Goal: Task Accomplishment & Management: Use online tool/utility

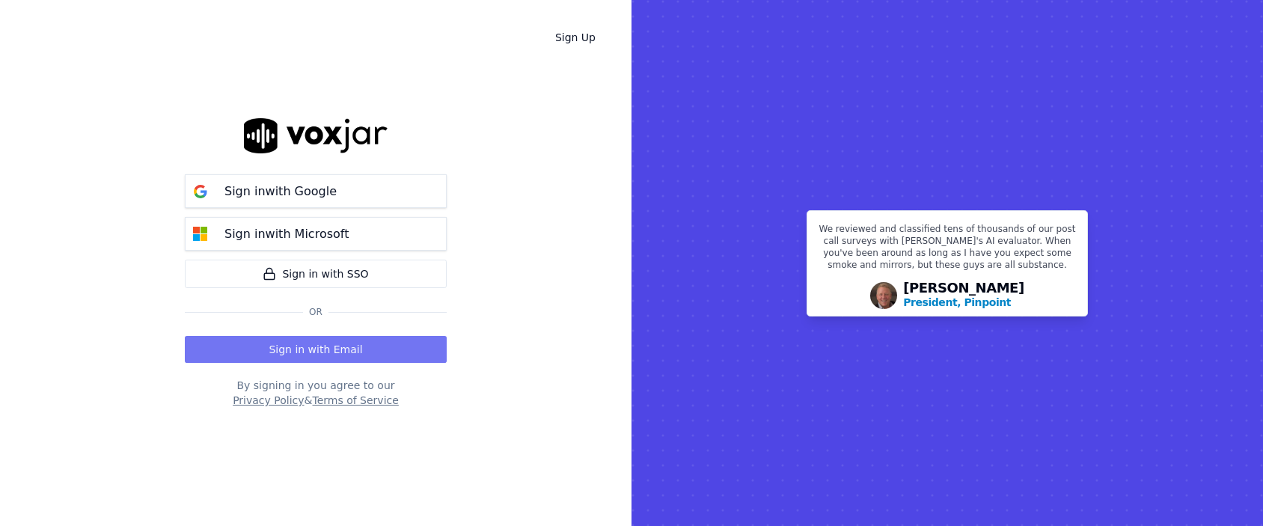
click at [344, 345] on button "Sign in with Email" at bounding box center [316, 349] width 262 height 27
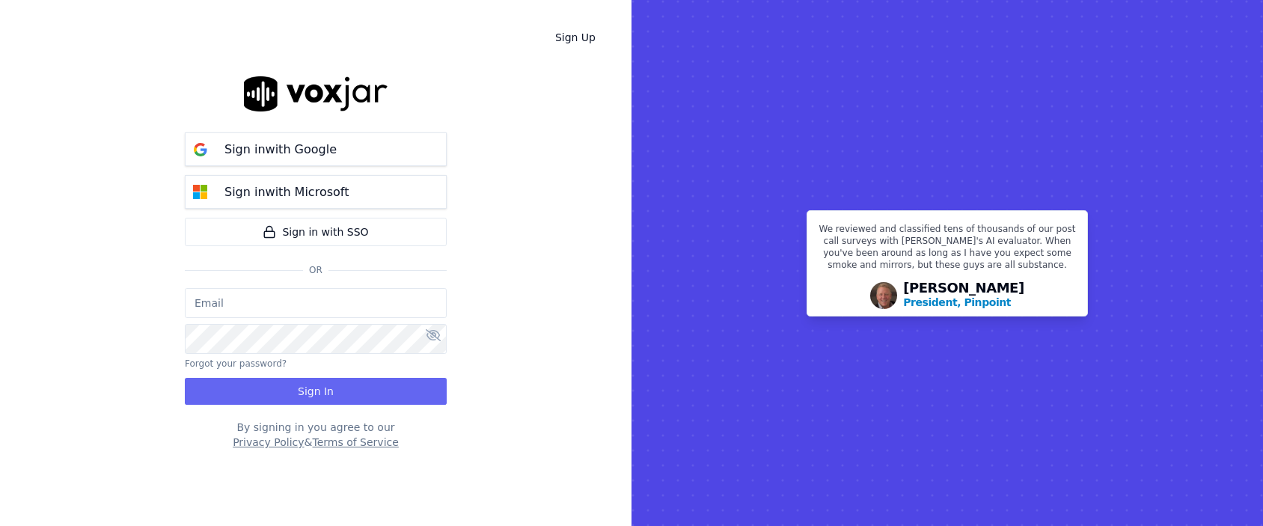
click at [266, 277] on div "Sign in with Google Sign in with Microsoft Sign in with SSO Or" at bounding box center [316, 205] width 262 height 165
click at [282, 313] on input "email" at bounding box center [316, 303] width 262 height 30
type input "tyana.daley@shyftoff.com"
click at [539, 280] on div "Sign Up Sign in with Google Sign in with Microsoft Sign in with SSO Or tyana.da…" at bounding box center [316, 263] width 632 height 526
click at [315, 144] on p "Sign in with Google" at bounding box center [280, 150] width 112 height 18
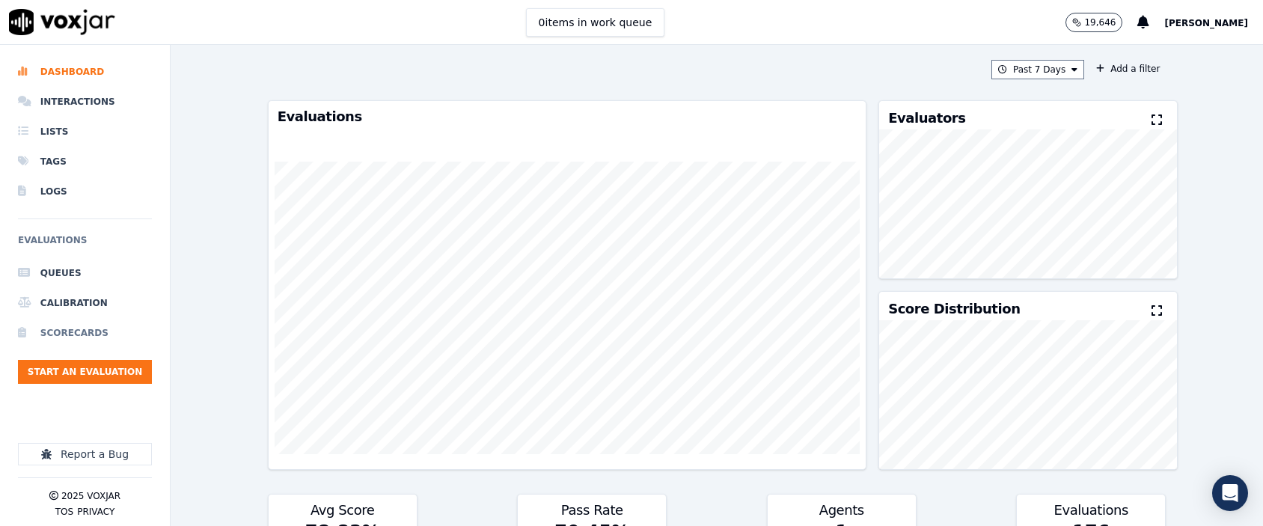
click at [91, 331] on li "Scorecards" at bounding box center [85, 333] width 134 height 30
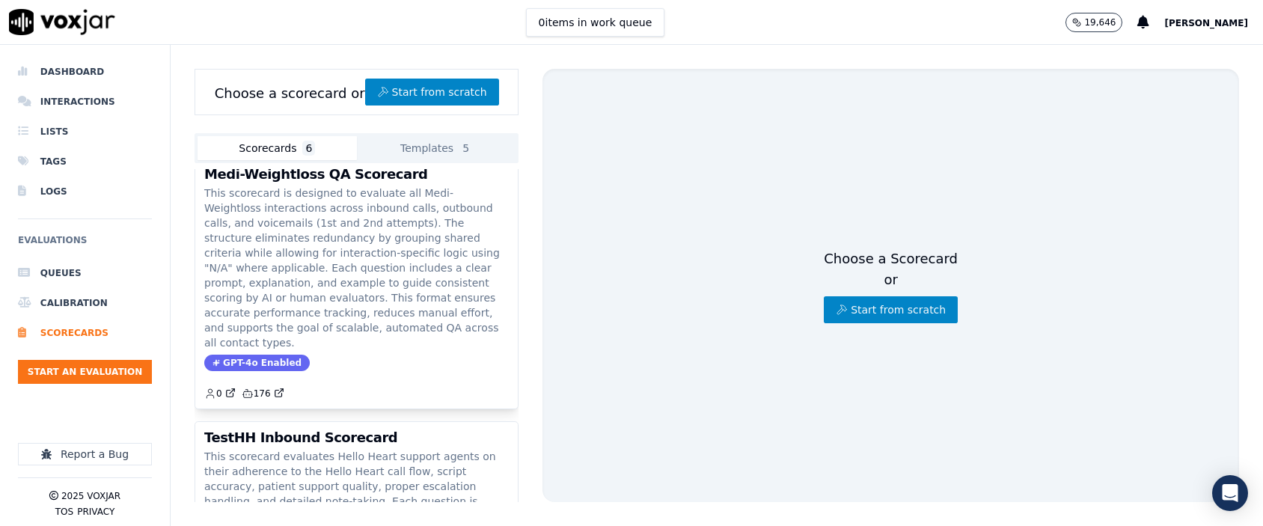
scroll to position [153, 0]
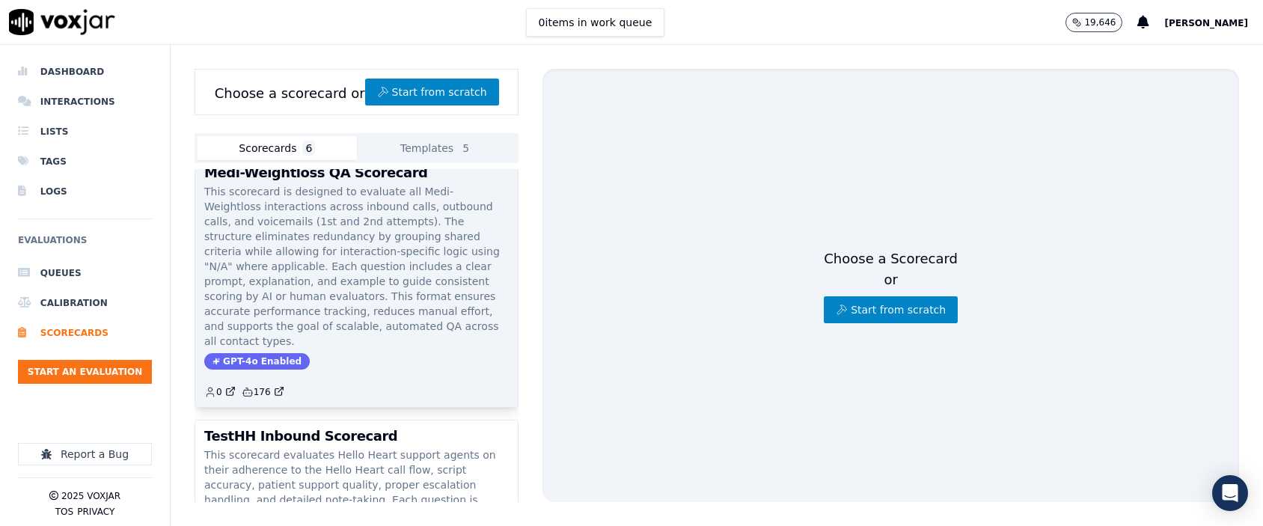
click at [344, 224] on p "This scorecard is designed to evaluate all Medi-Weightloss interactions across …" at bounding box center [356, 266] width 305 height 165
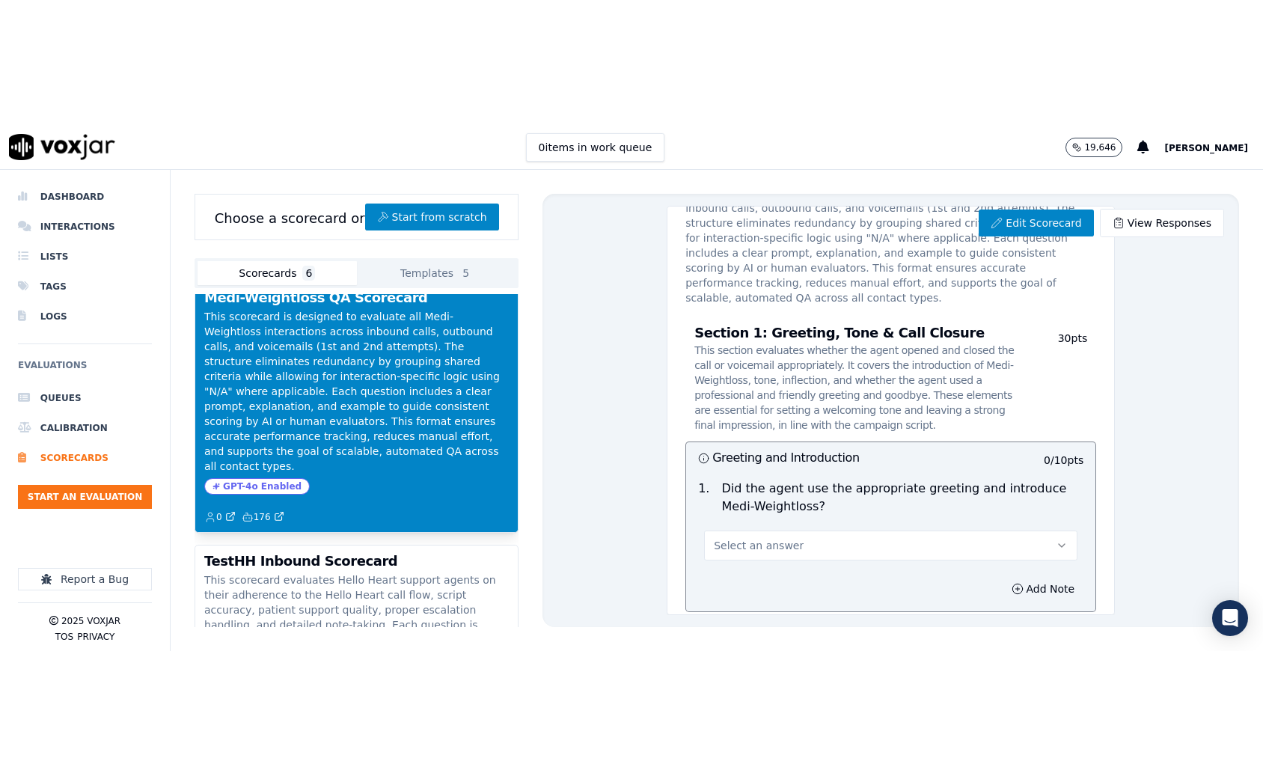
scroll to position [79, 0]
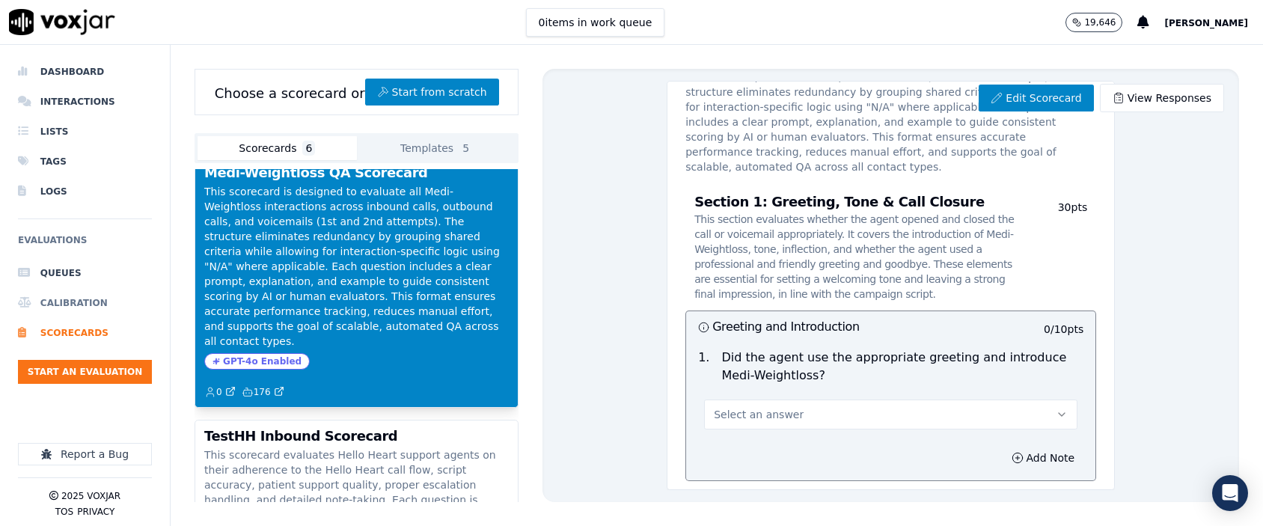
click at [76, 298] on li "Calibration" at bounding box center [85, 303] width 134 height 30
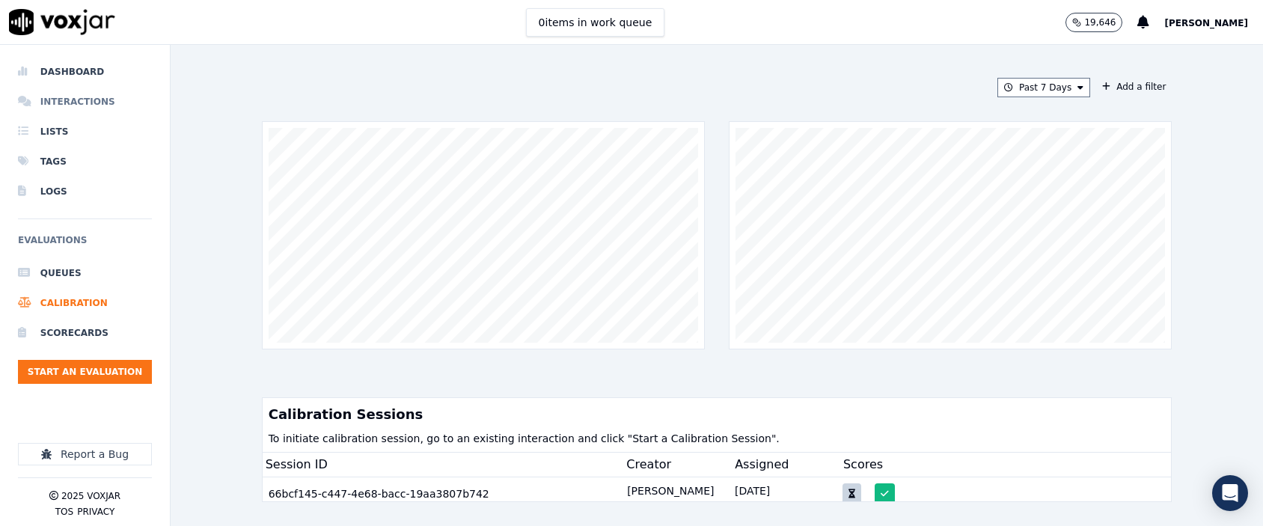
click at [79, 94] on li "Interactions" at bounding box center [85, 102] width 134 height 30
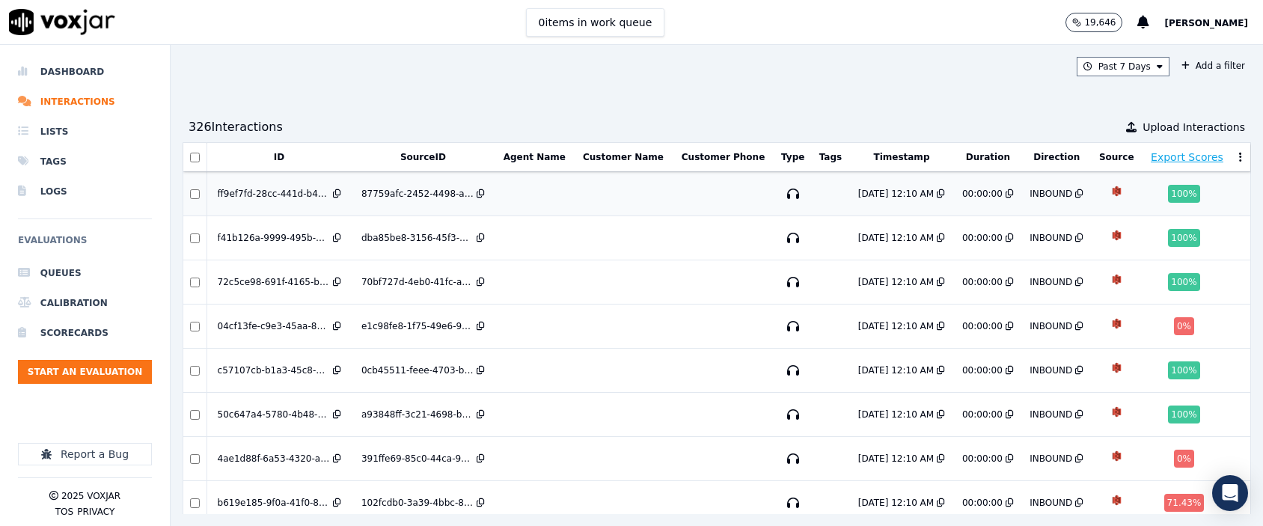
click at [293, 190] on div "ff9ef7fd-28cc-441d-b47b-28252a2e4274" at bounding box center [274, 194] width 112 height 12
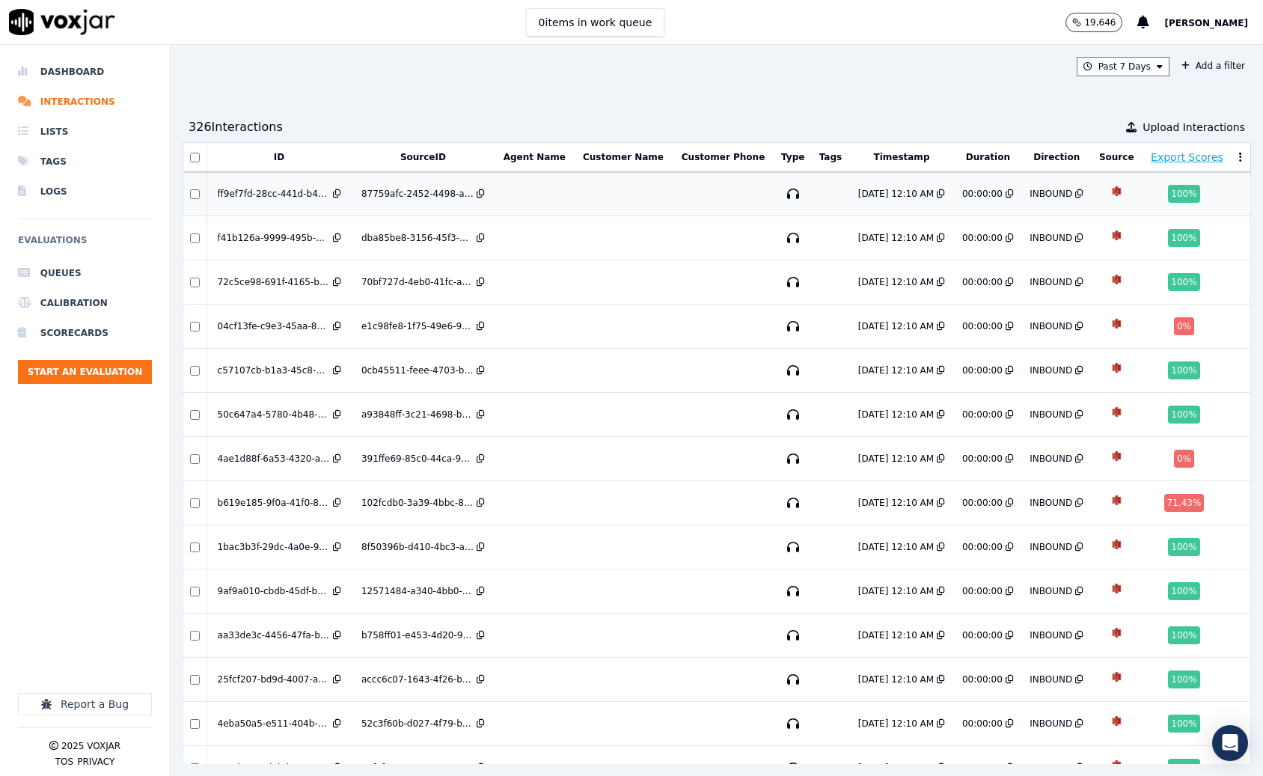
click at [263, 195] on div "ff9ef7fd-28cc-441d-b47b-28252a2e4274" at bounding box center [274, 194] width 112 height 12
click at [83, 73] on li "Dashboard" at bounding box center [85, 72] width 134 height 30
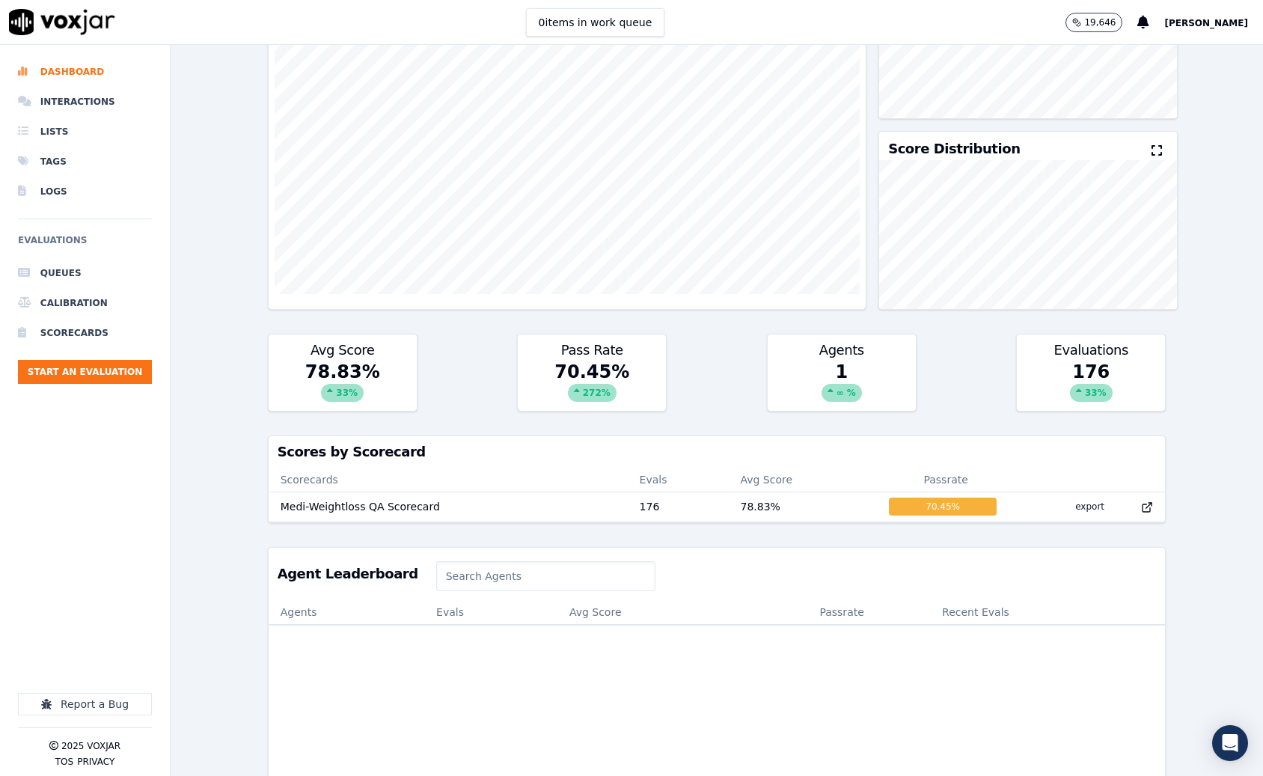
scroll to position [195, 0]
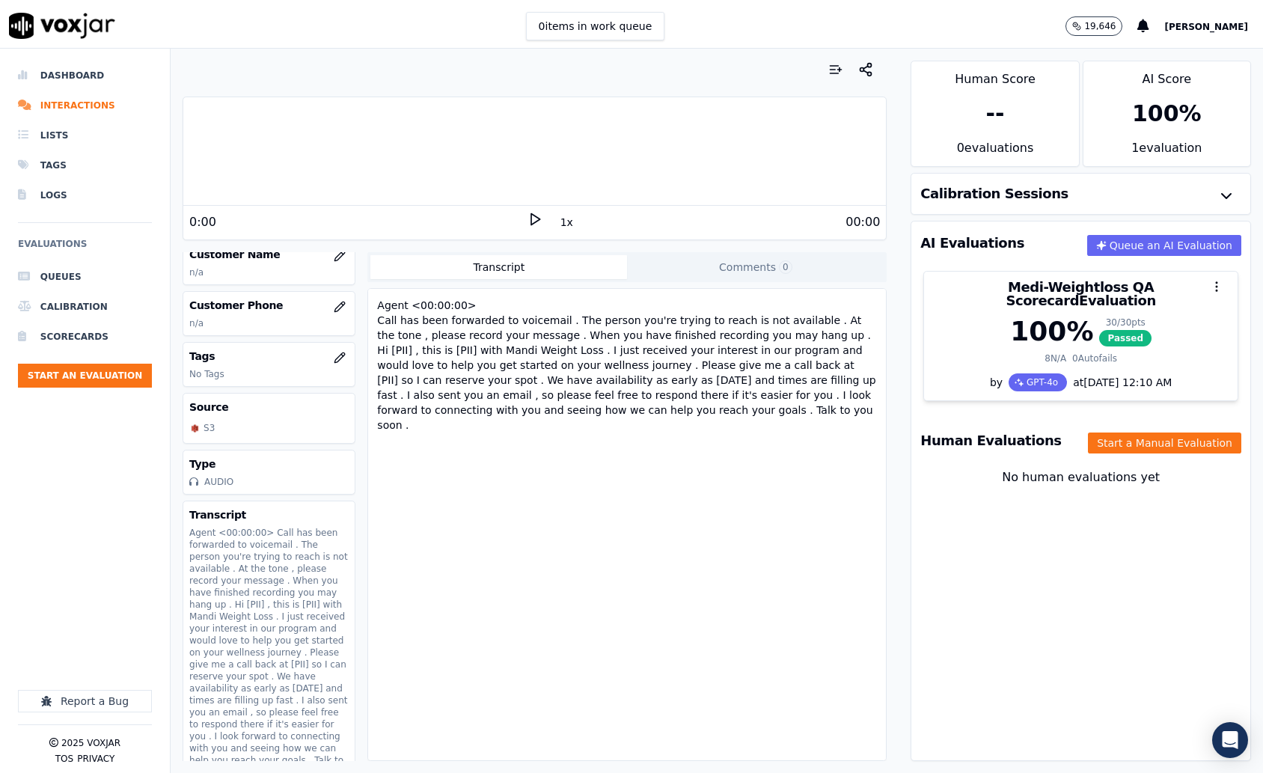
scroll to position [245, 0]
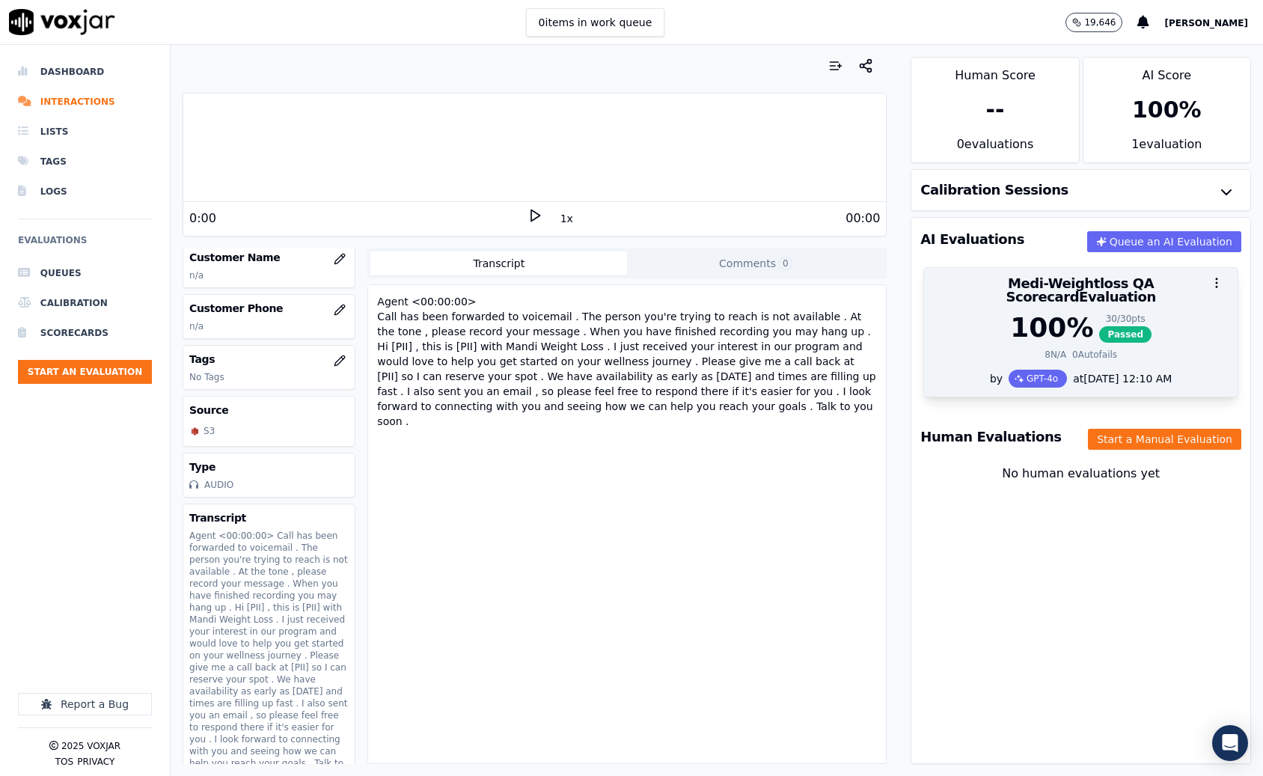
click at [1093, 319] on div "100 % 30 / 30 pts Passed" at bounding box center [1081, 328] width 296 height 30
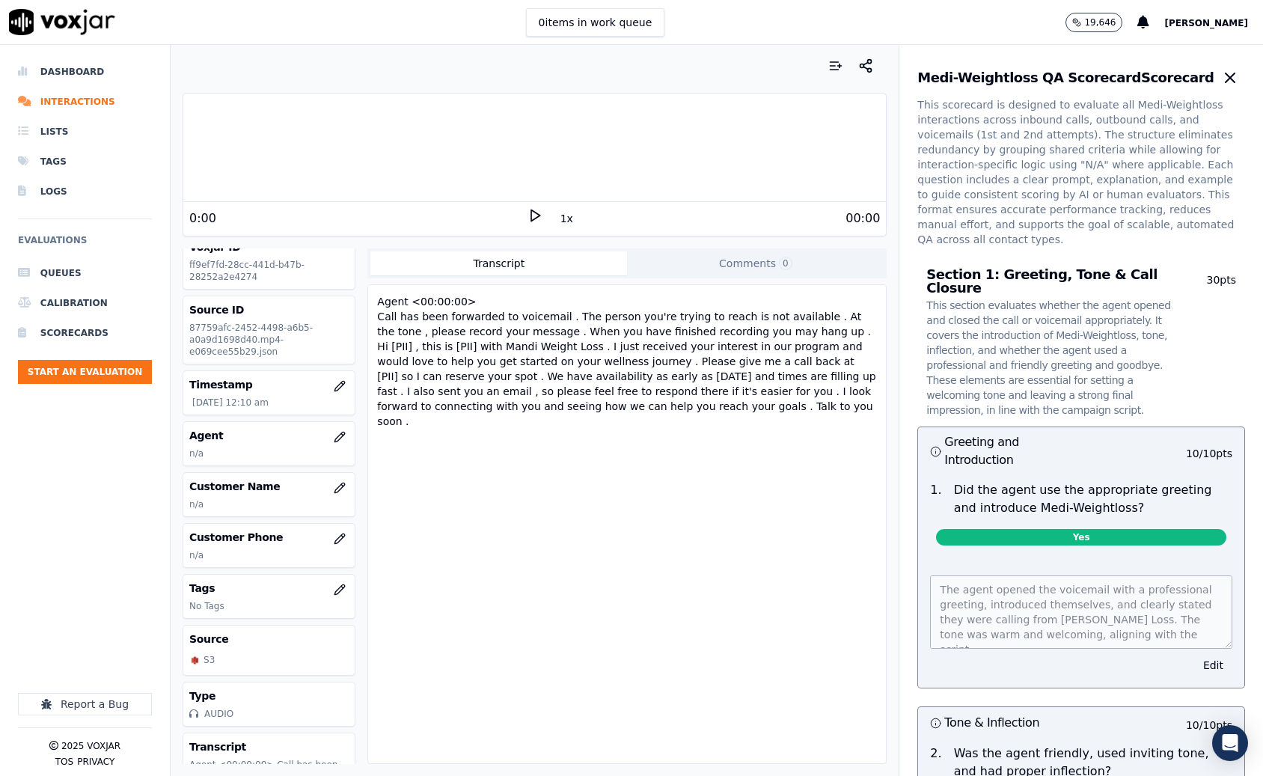
scroll to position [0, 0]
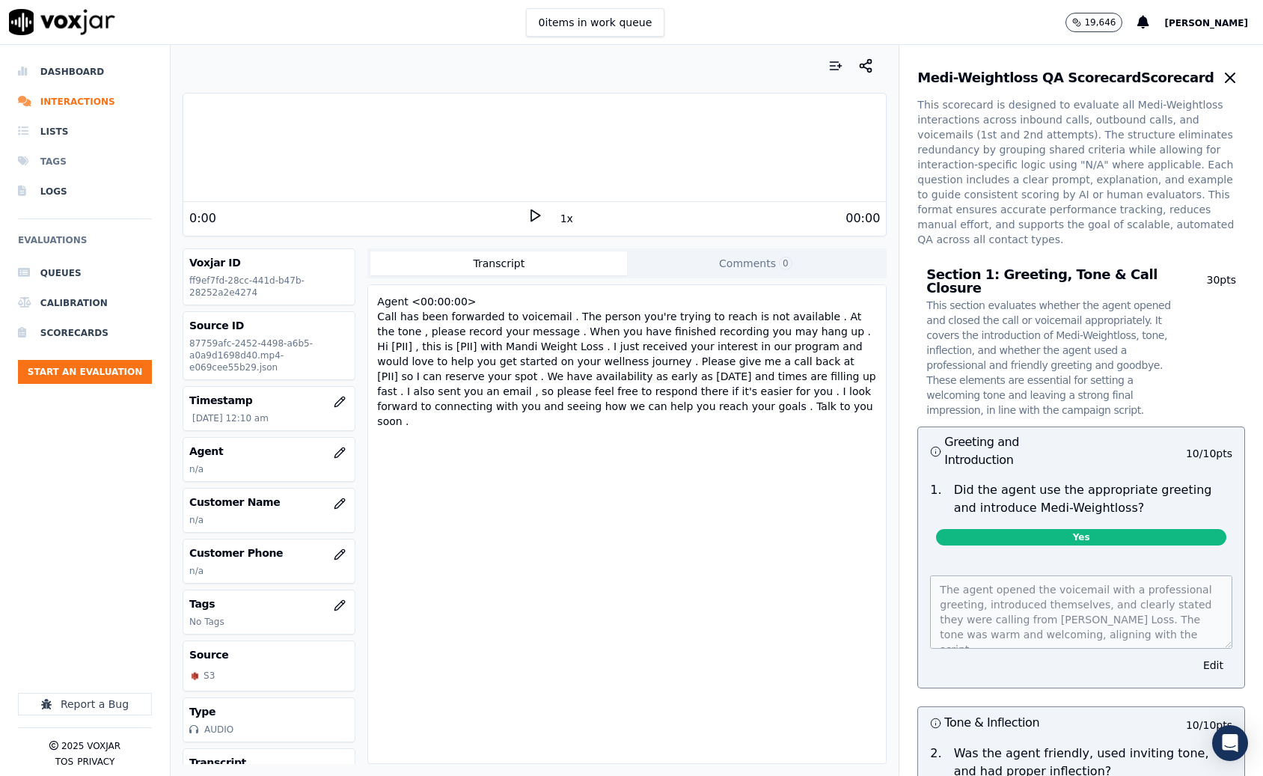
click at [63, 159] on li "Tags" at bounding box center [85, 162] width 134 height 30
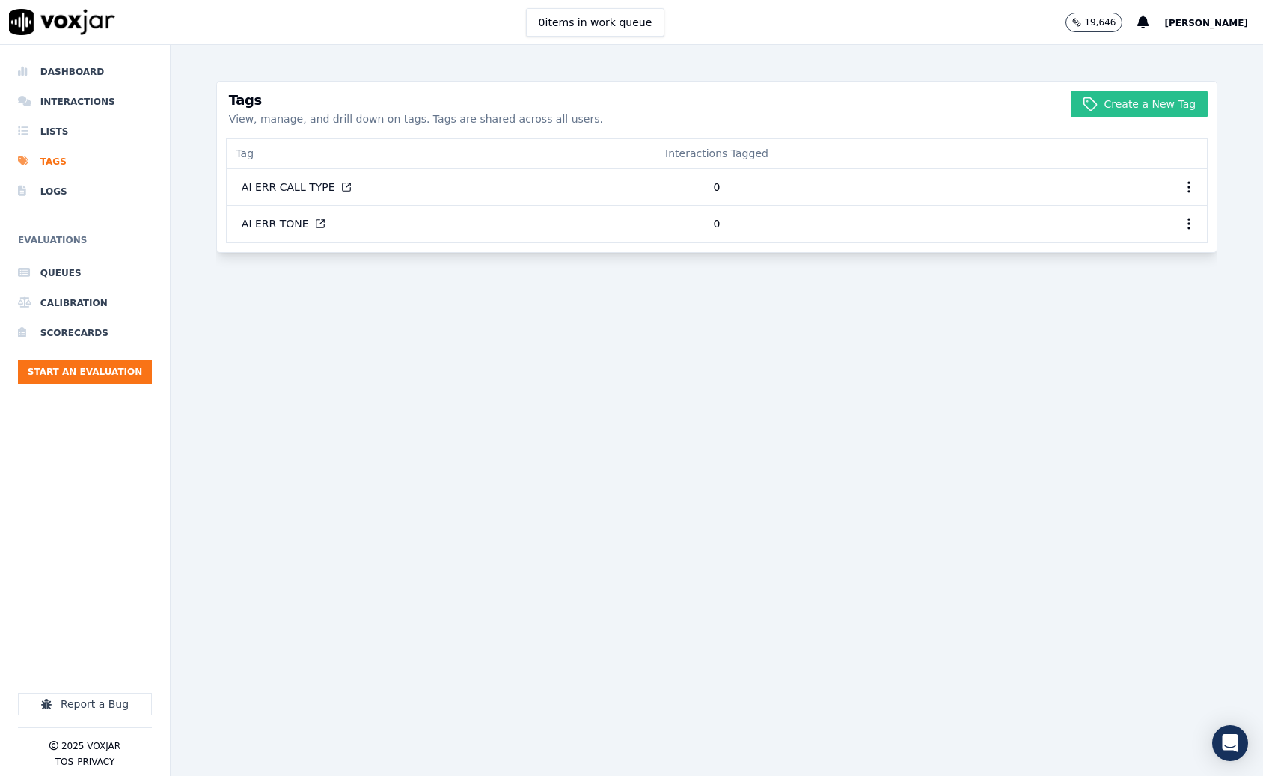
click at [1166, 103] on button "Create a New Tag" at bounding box center [1139, 104] width 137 height 27
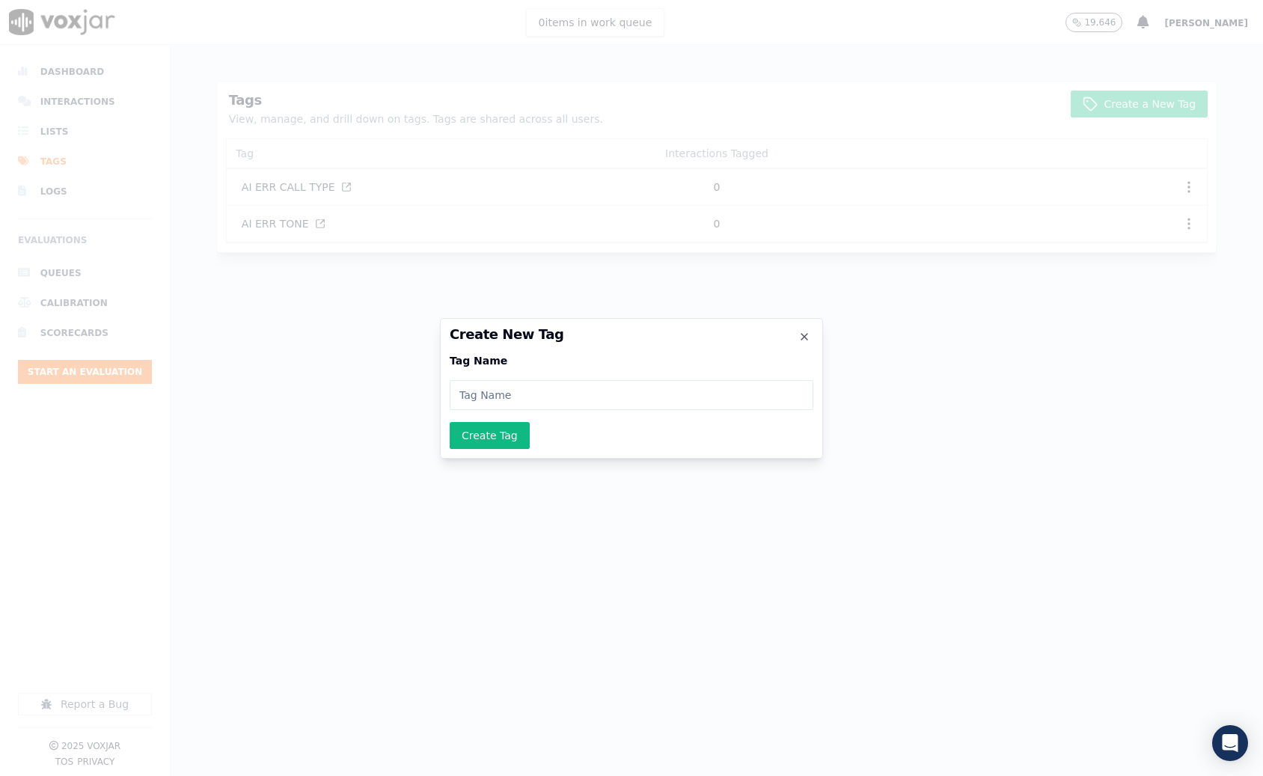
click at [796, 334] on h2 "Create New Tag" at bounding box center [632, 334] width 364 height 13
click at [811, 337] on h2 "Create New Tag" at bounding box center [632, 334] width 364 height 13
click at [804, 337] on icon "button" at bounding box center [804, 337] width 12 height 12
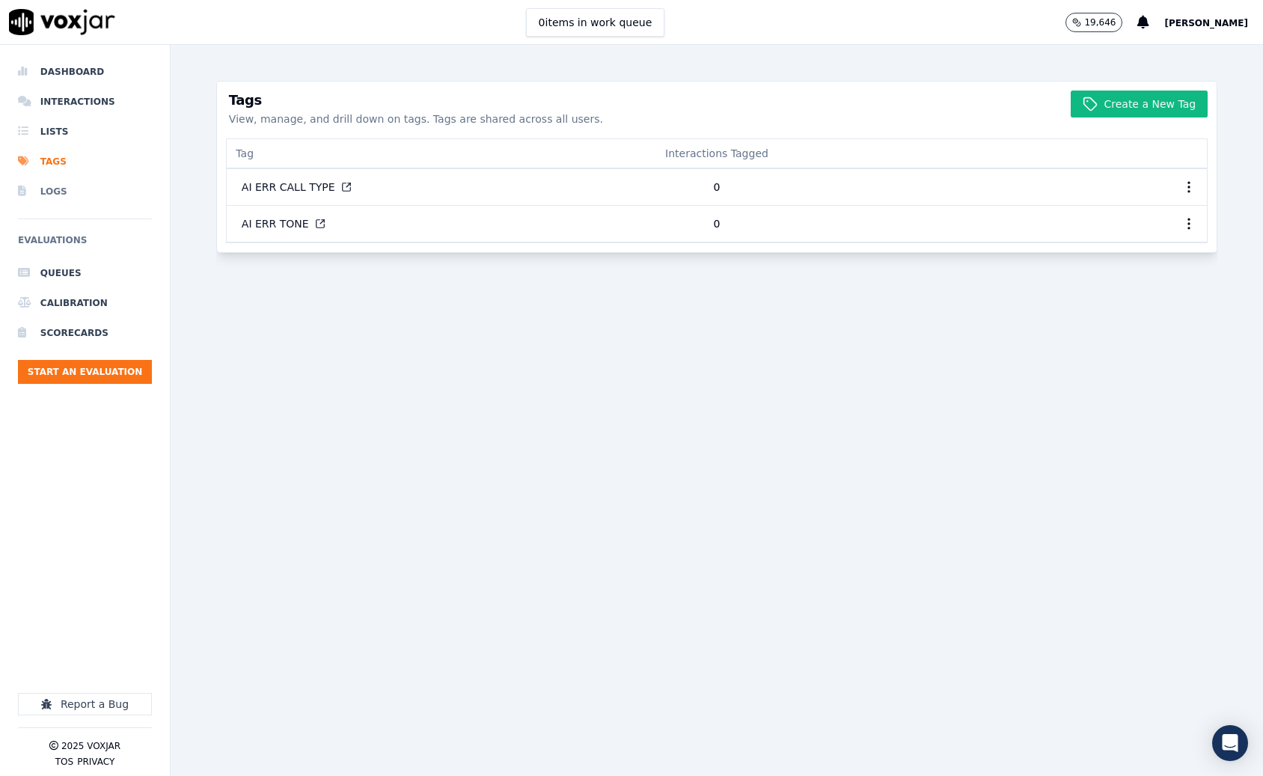
click at [52, 195] on li "Logs" at bounding box center [85, 192] width 134 height 30
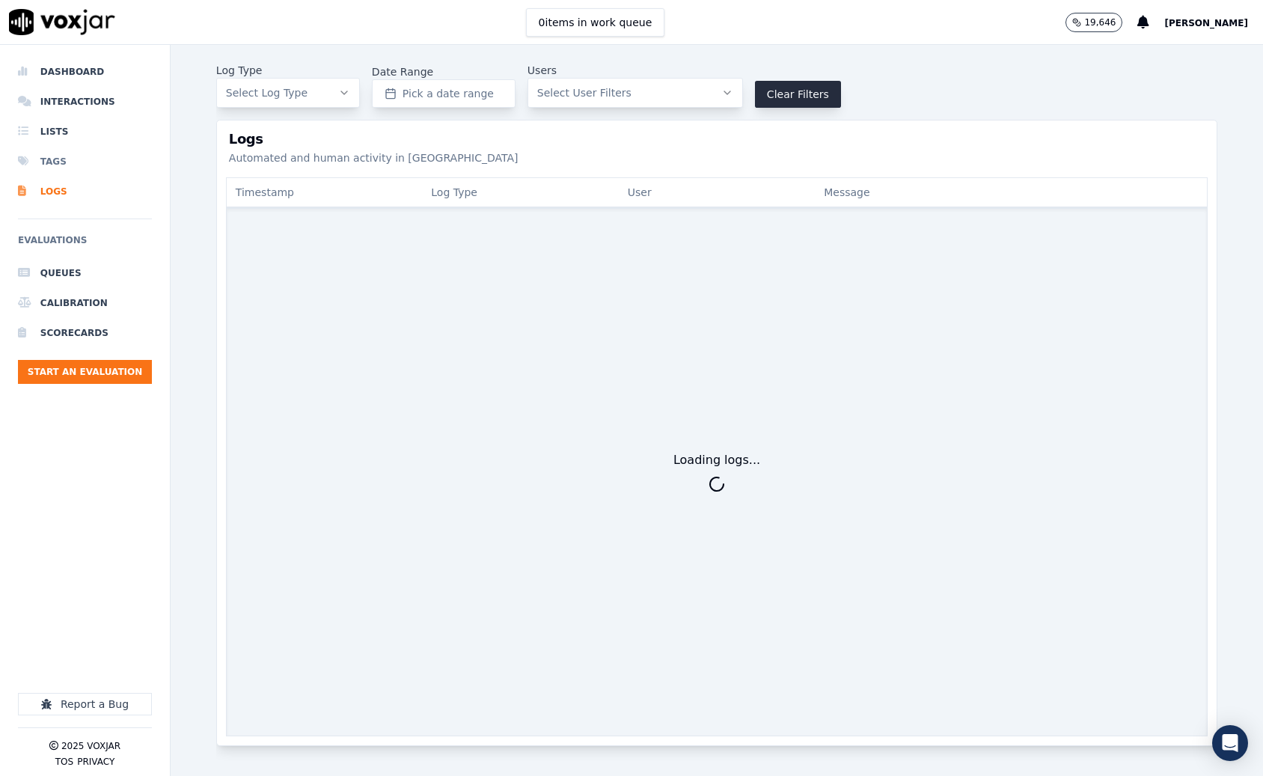
click at [52, 165] on li "Tags" at bounding box center [85, 162] width 134 height 30
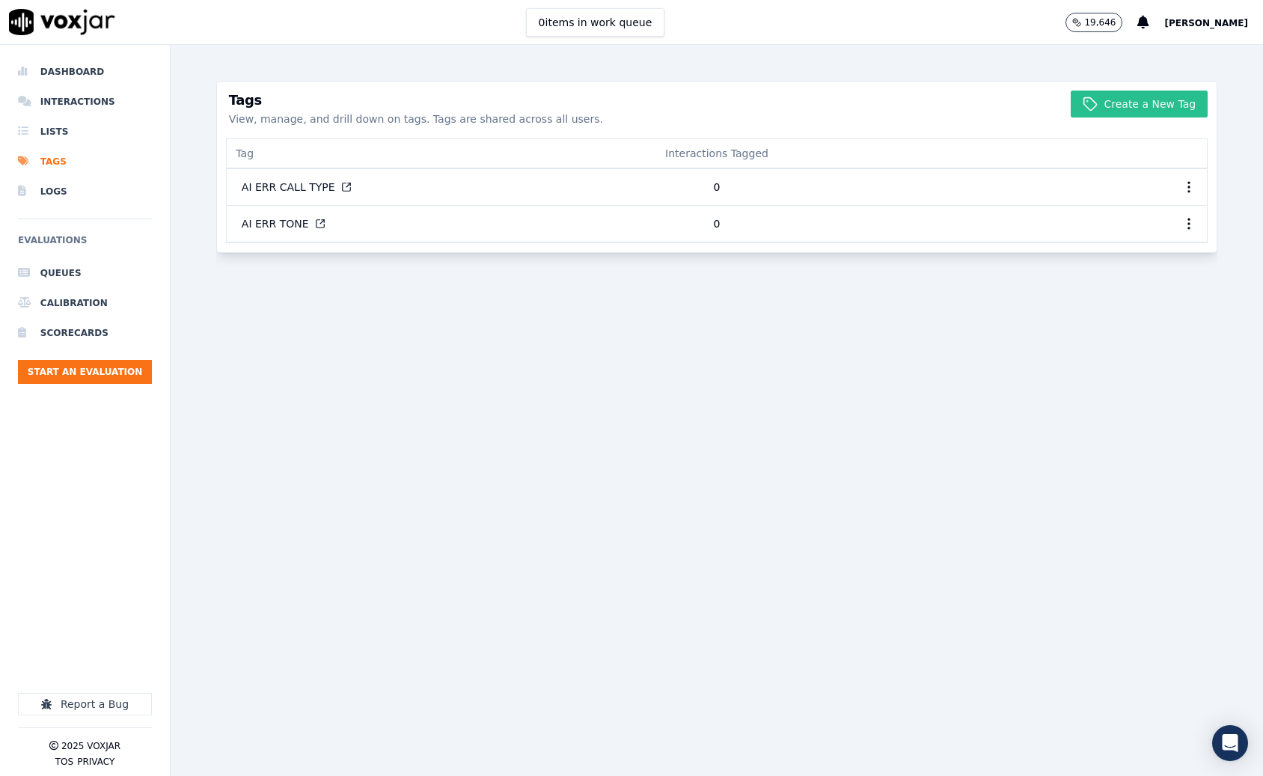
click at [1146, 106] on button "Create a New Tag" at bounding box center [1139, 104] width 137 height 27
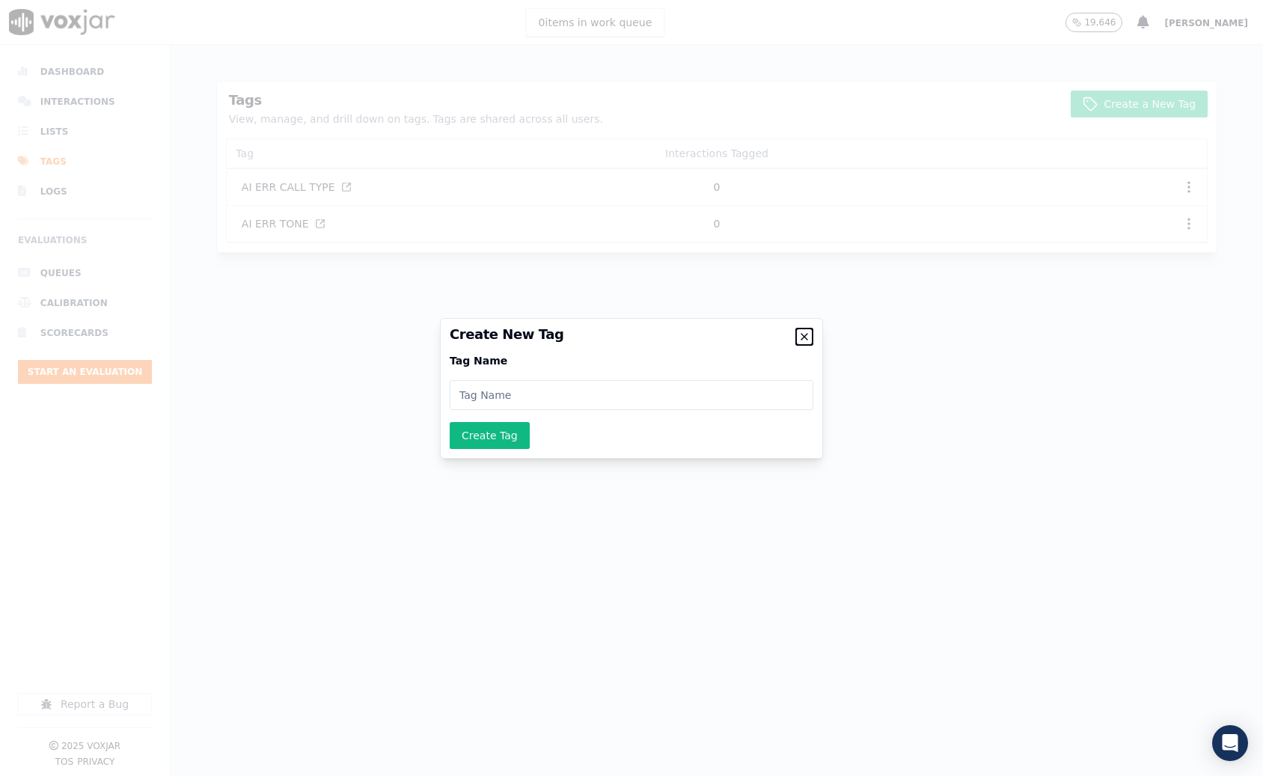
click at [810, 337] on icon "button" at bounding box center [804, 337] width 12 height 12
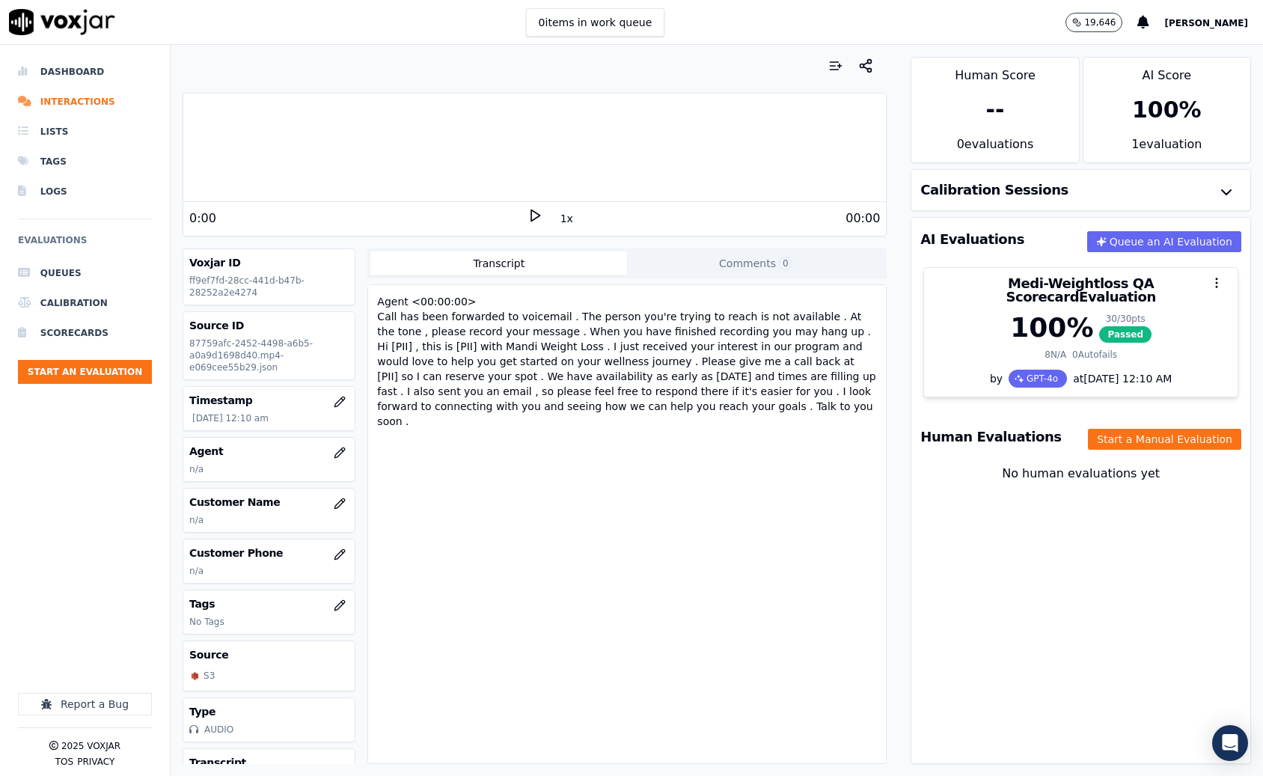
click at [1101, 194] on div "Calibration Sessions" at bounding box center [1080, 190] width 339 height 40
click at [1211, 189] on button "button" at bounding box center [1226, 192] width 30 height 30
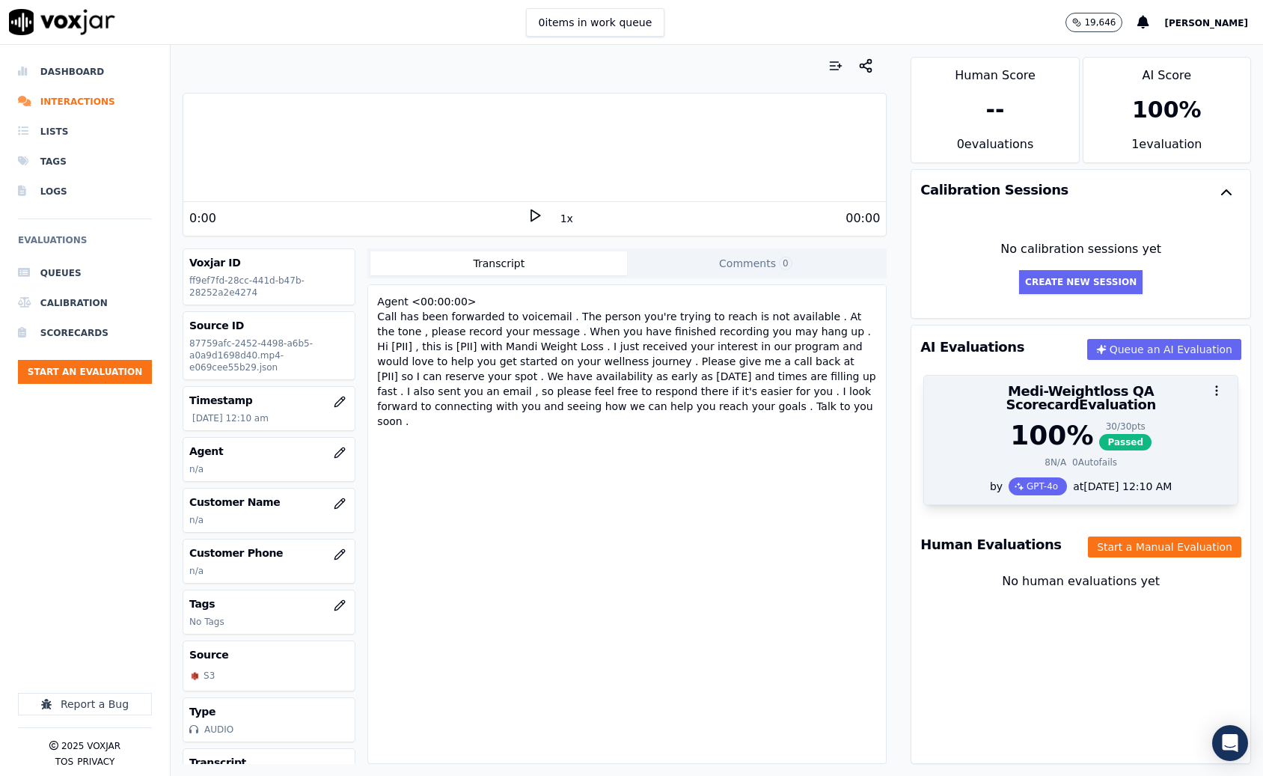
click at [1028, 432] on div "100 %" at bounding box center [1051, 436] width 83 height 30
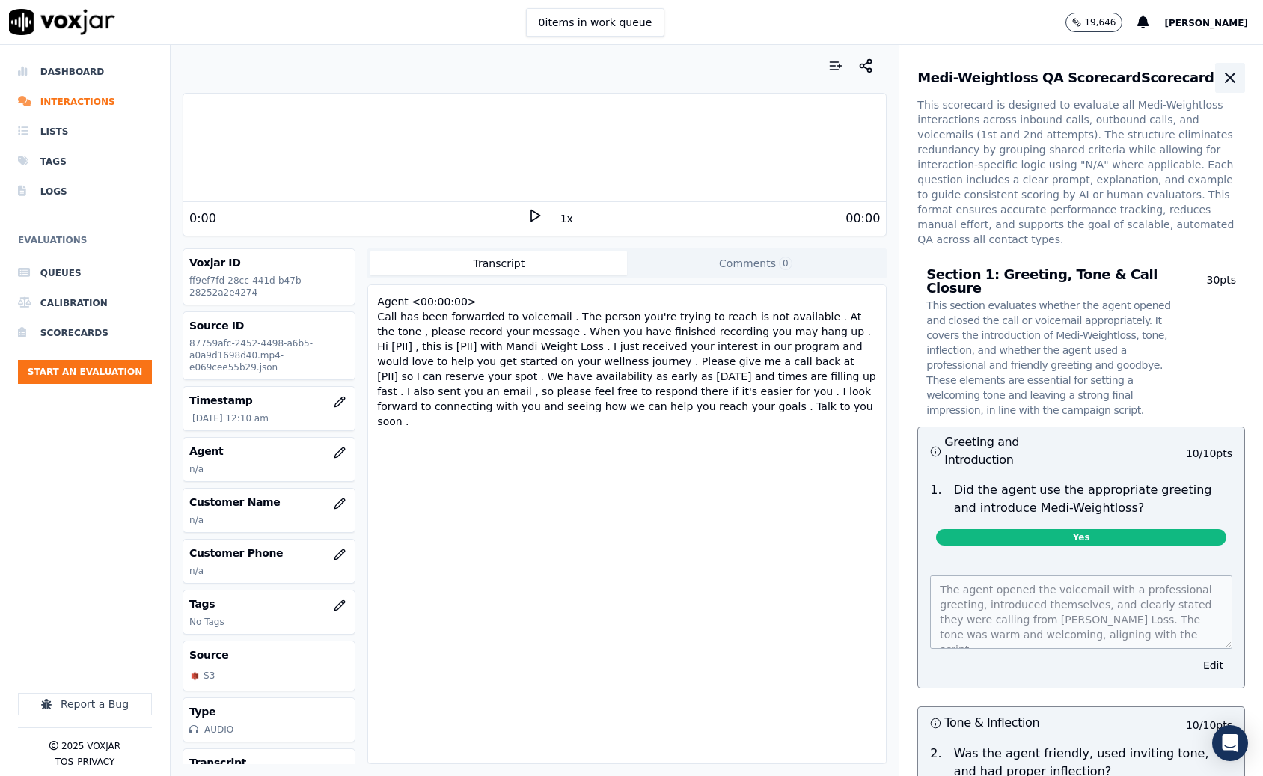
click at [1237, 77] on icon "button" at bounding box center [1230, 78] width 18 height 18
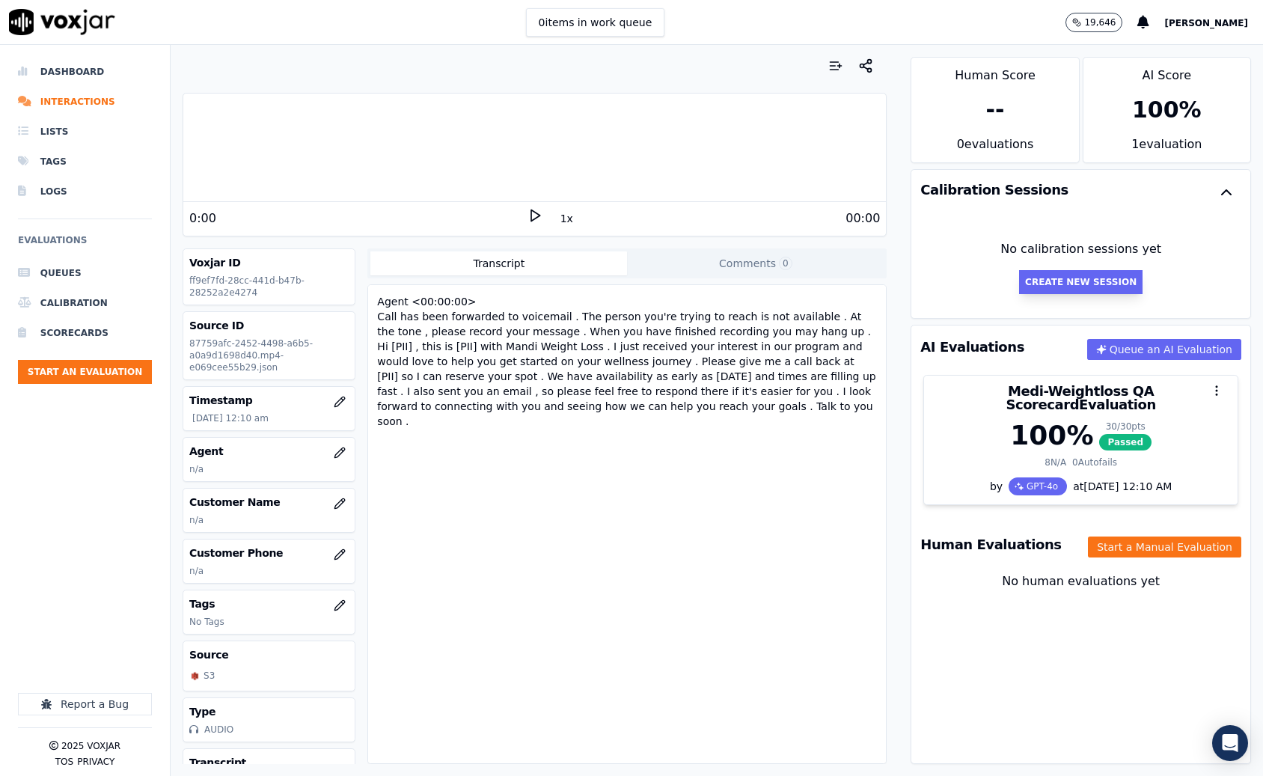
click at [1062, 288] on button "Create New Session" at bounding box center [1080, 282] width 123 height 24
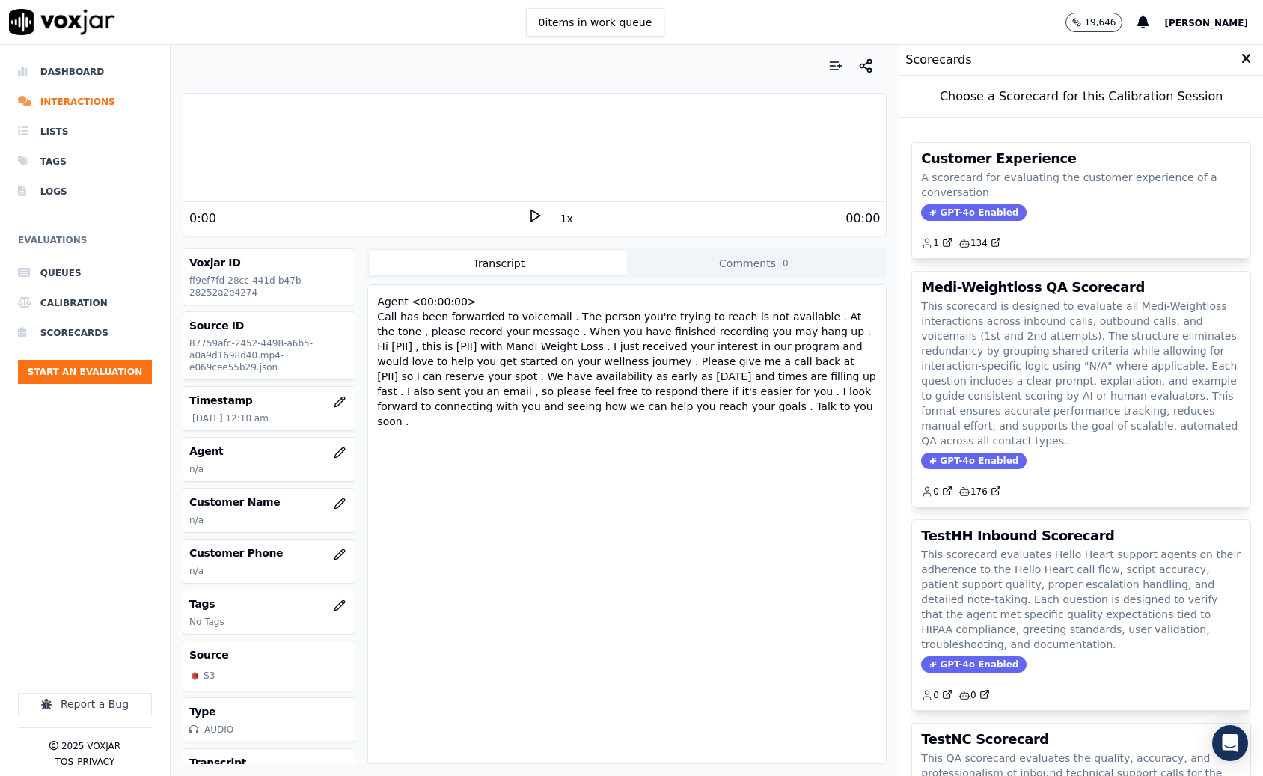
click at [1246, 58] on icon at bounding box center [1246, 58] width 10 height 13
